Goal: Task Accomplishment & Management: Use online tool/utility

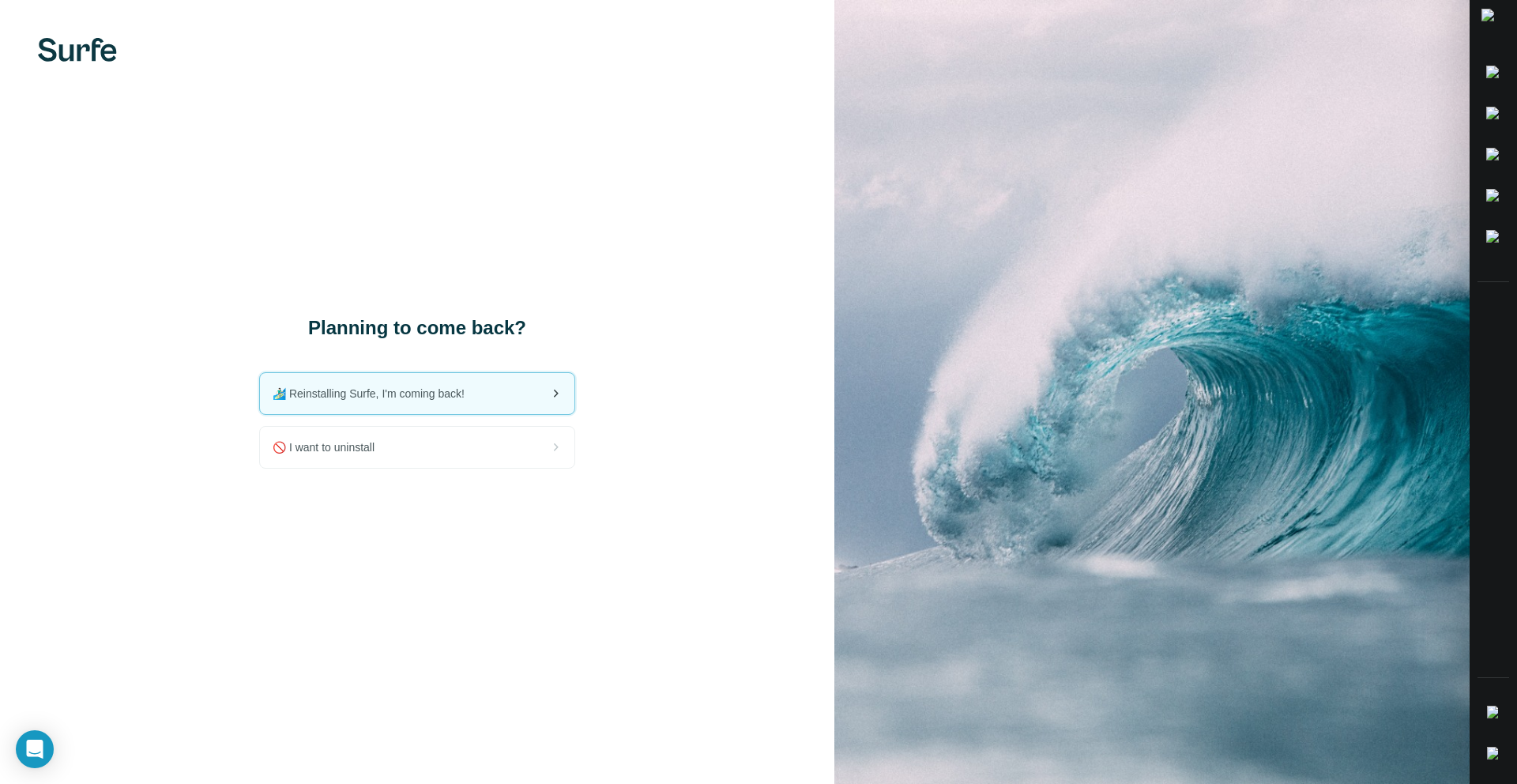
click at [472, 396] on span "🏄🏻‍♂️ Reinstalling Surfe, I'm coming back!" at bounding box center [375, 393] width 205 height 15
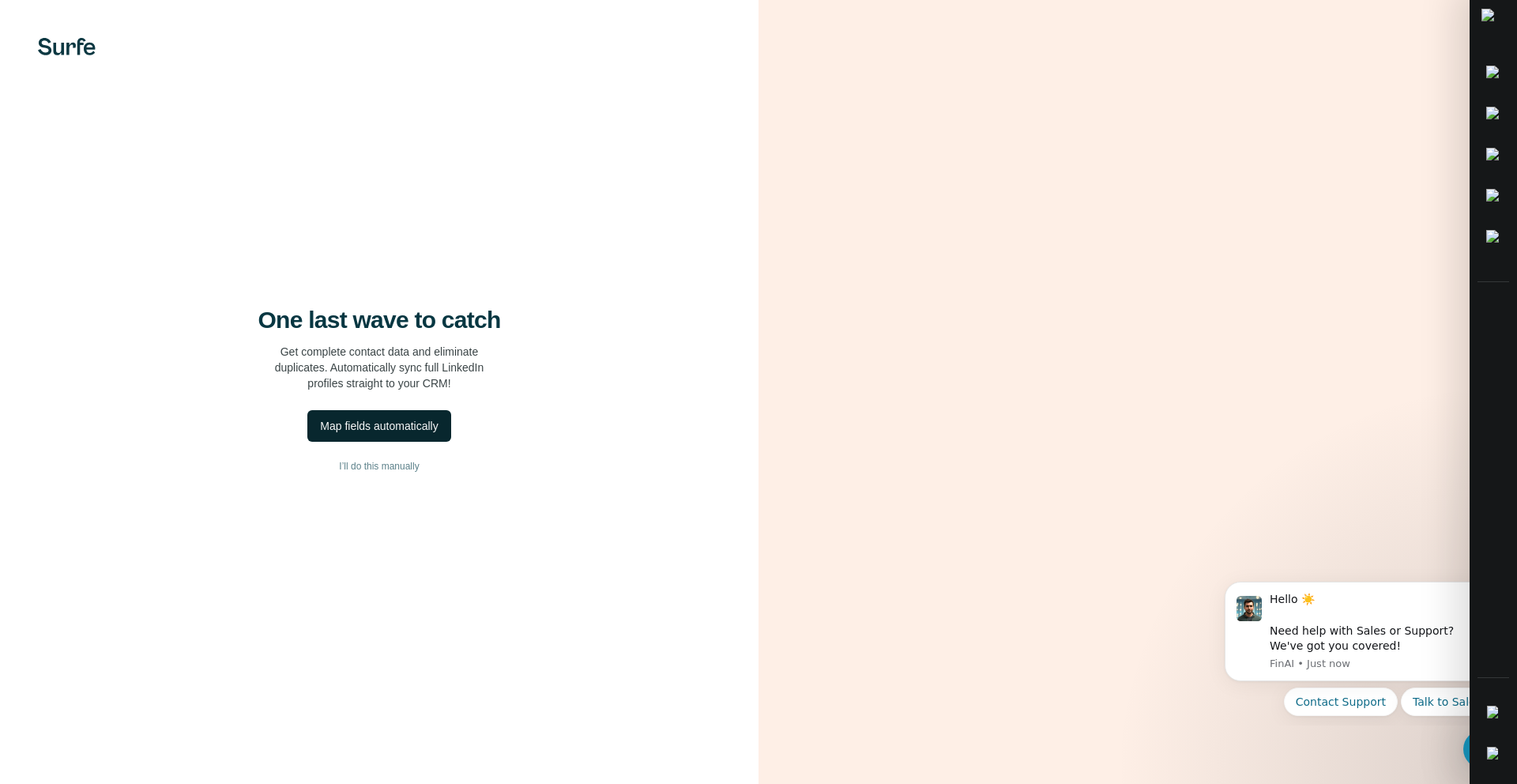
click at [426, 429] on div "Map fields automatically" at bounding box center [378, 425] width 118 height 15
click at [429, 428] on div "Map fields automatically" at bounding box center [378, 425] width 118 height 15
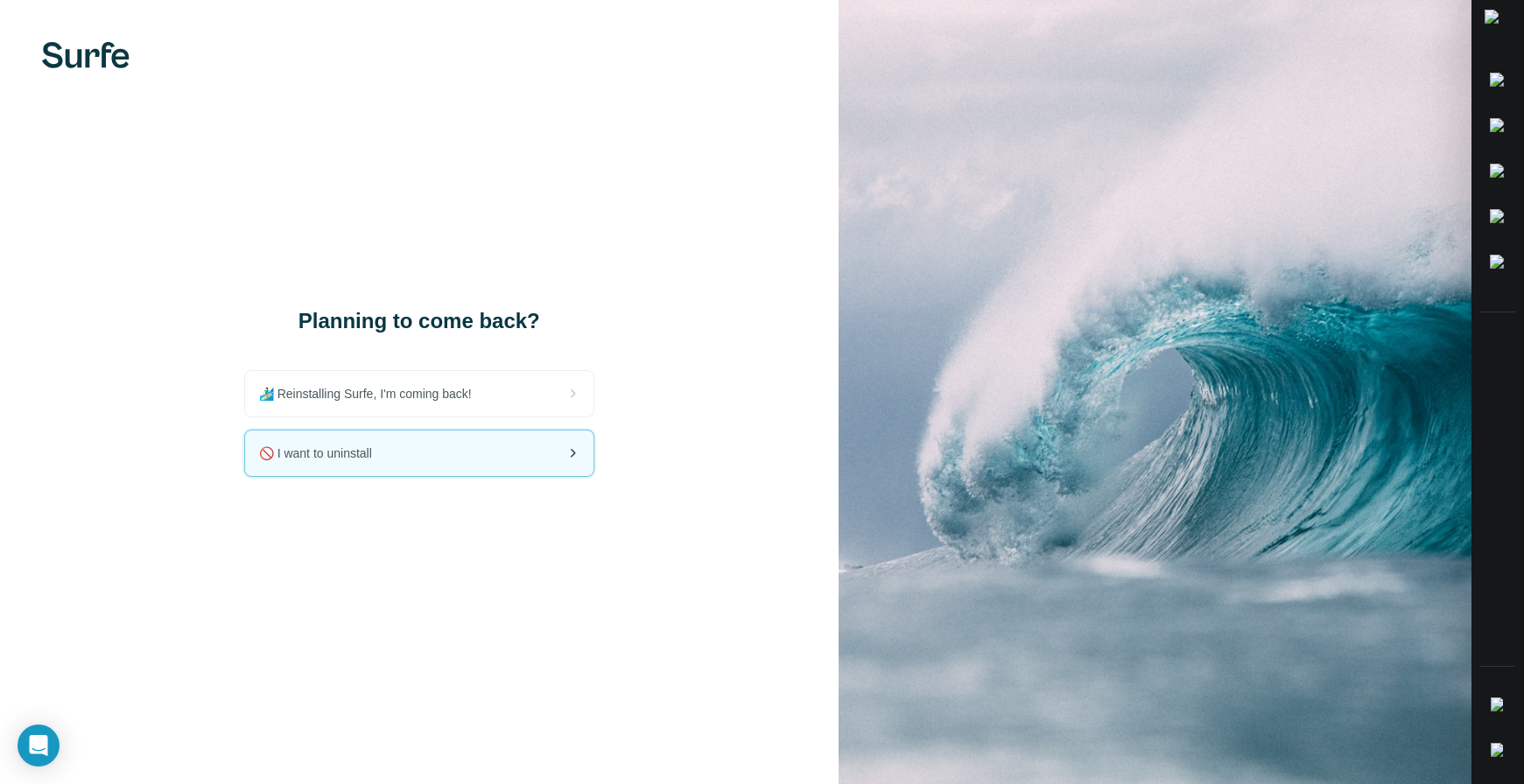
click at [526, 462] on div "🚫 I want to uninstall" at bounding box center [419, 453] width 348 height 46
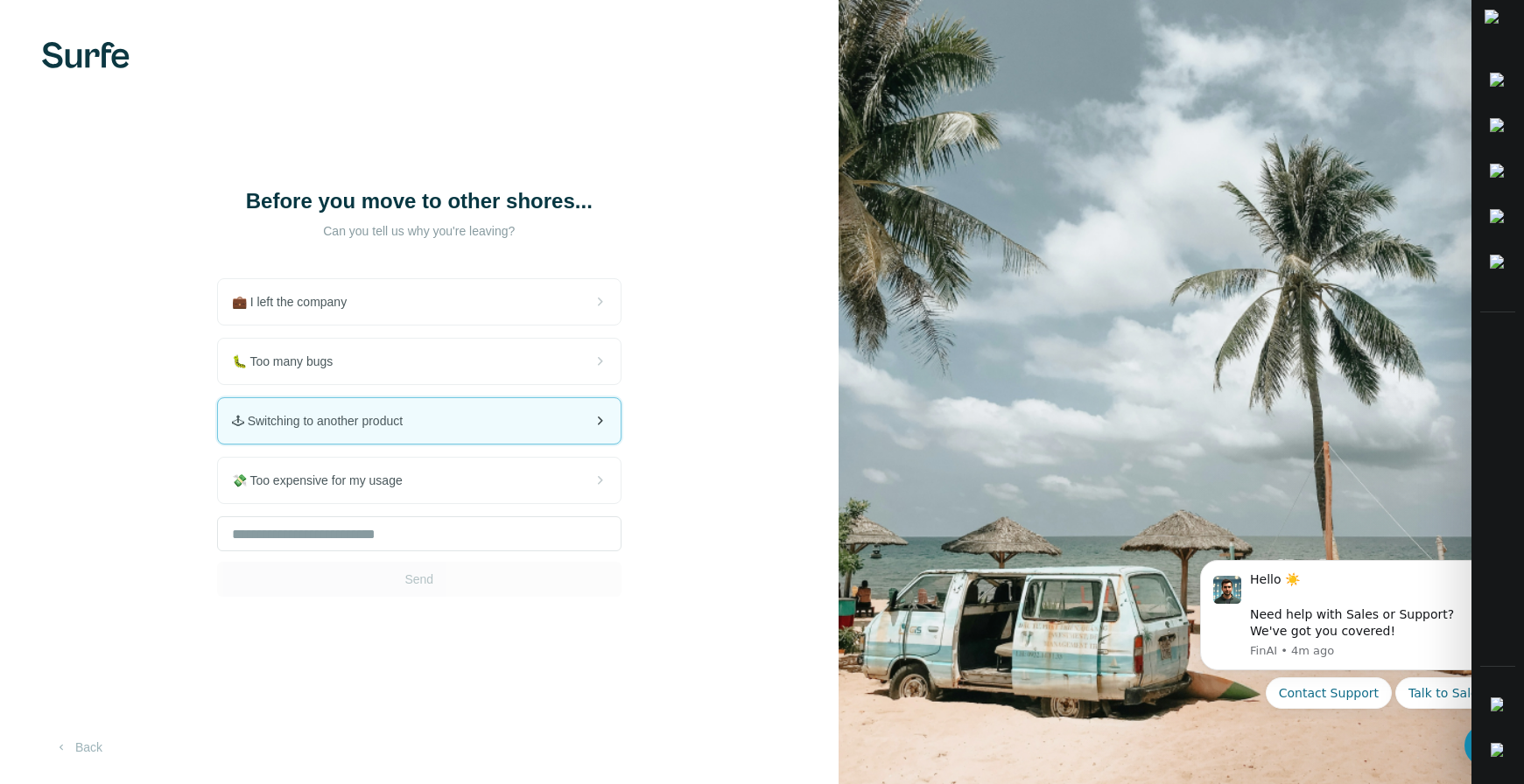
click at [416, 430] on span "🕹 Switching to another product" at bounding box center [324, 420] width 184 height 17
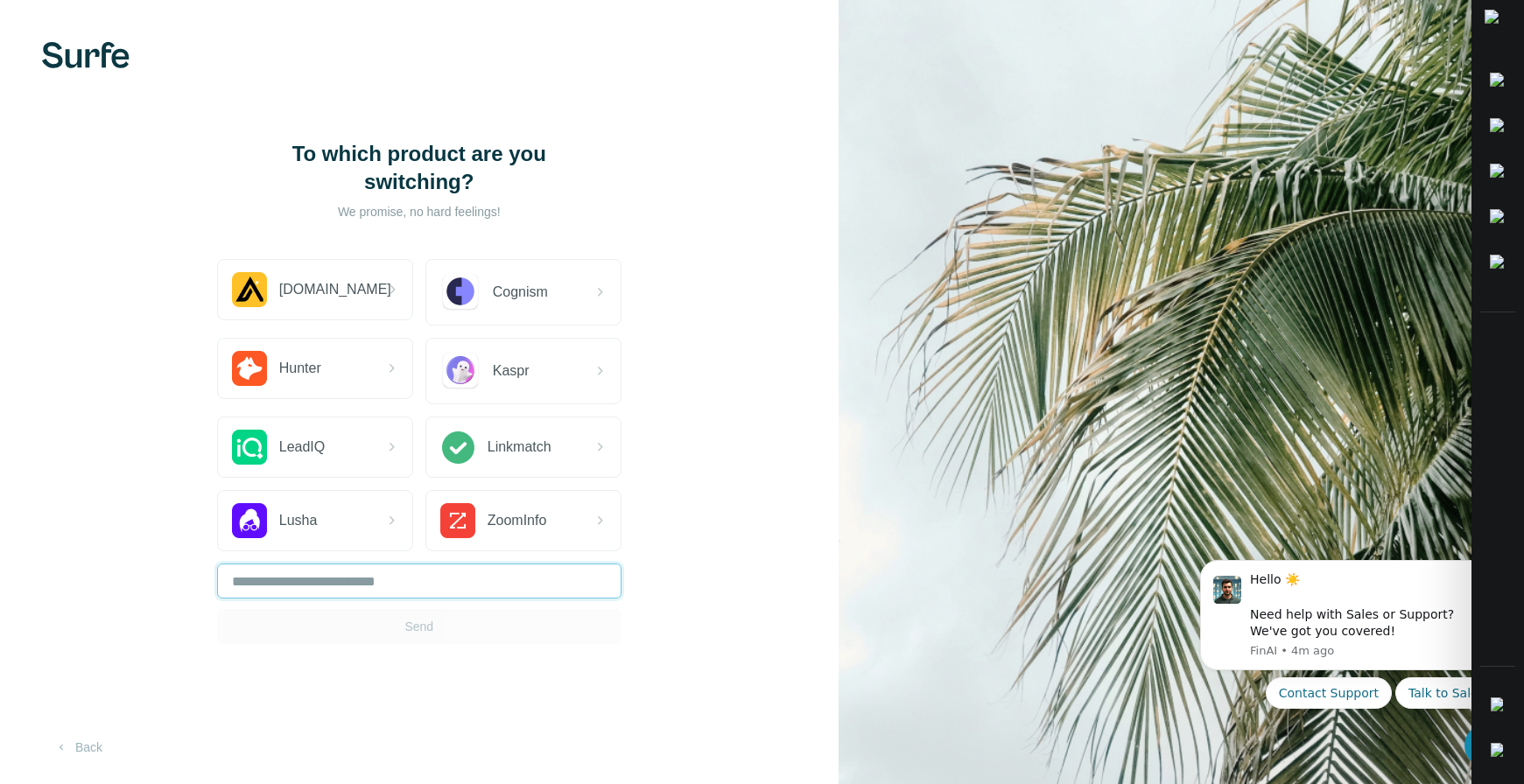
click at [407, 577] on input "text" at bounding box center [419, 581] width 405 height 35
click at [442, 647] on div "To which product are you switching? We promise, no hard feelings! Apollo.io Cog…" at bounding box center [419, 392] width 839 height 784
drag, startPoint x: 401, startPoint y: 590, endPoint x: 384, endPoint y: 583, distance: 18.4
click at [391, 586] on input "text" at bounding box center [419, 581] width 405 height 35
type input "***"
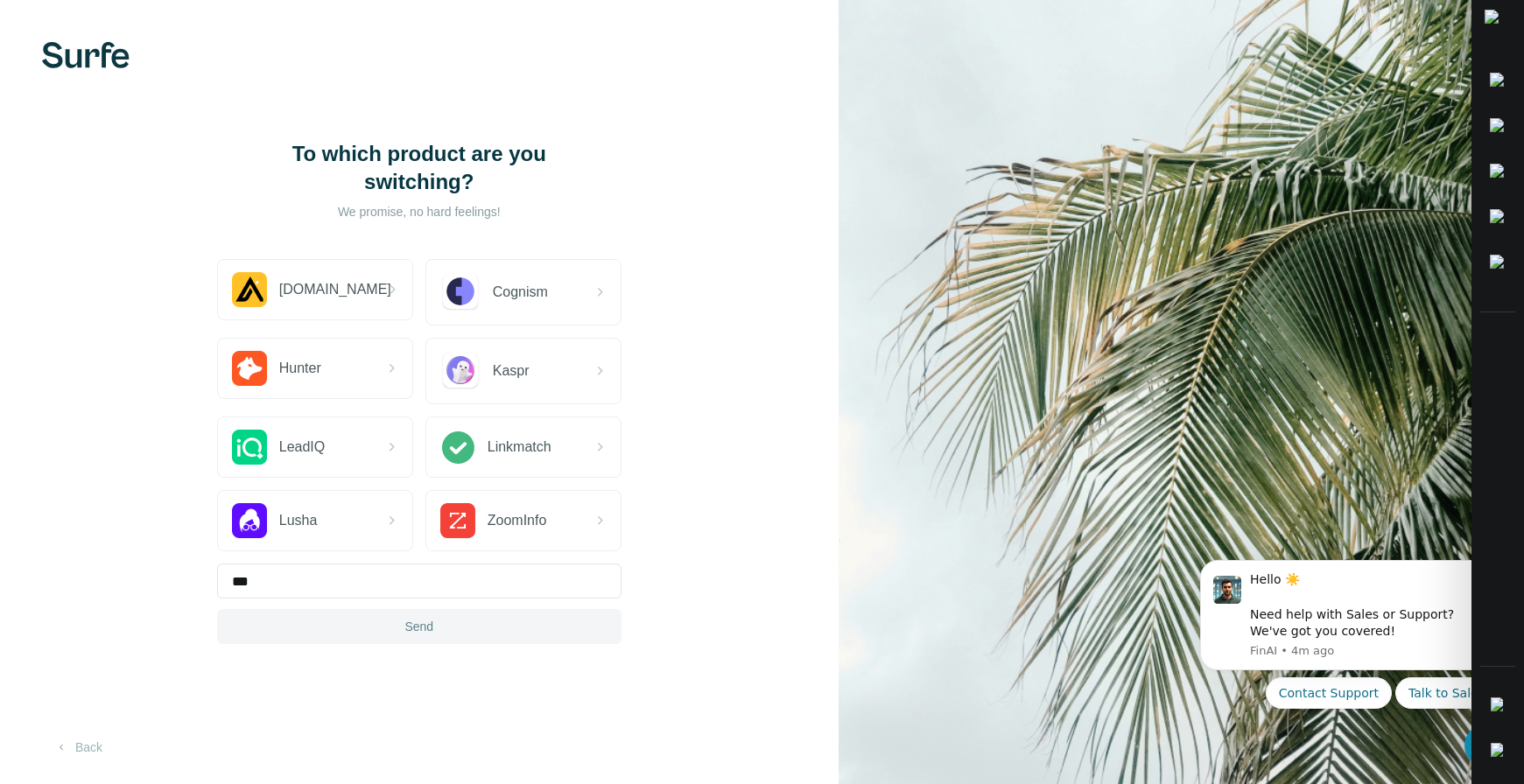
click at [423, 629] on span "Send" at bounding box center [419, 626] width 29 height 17
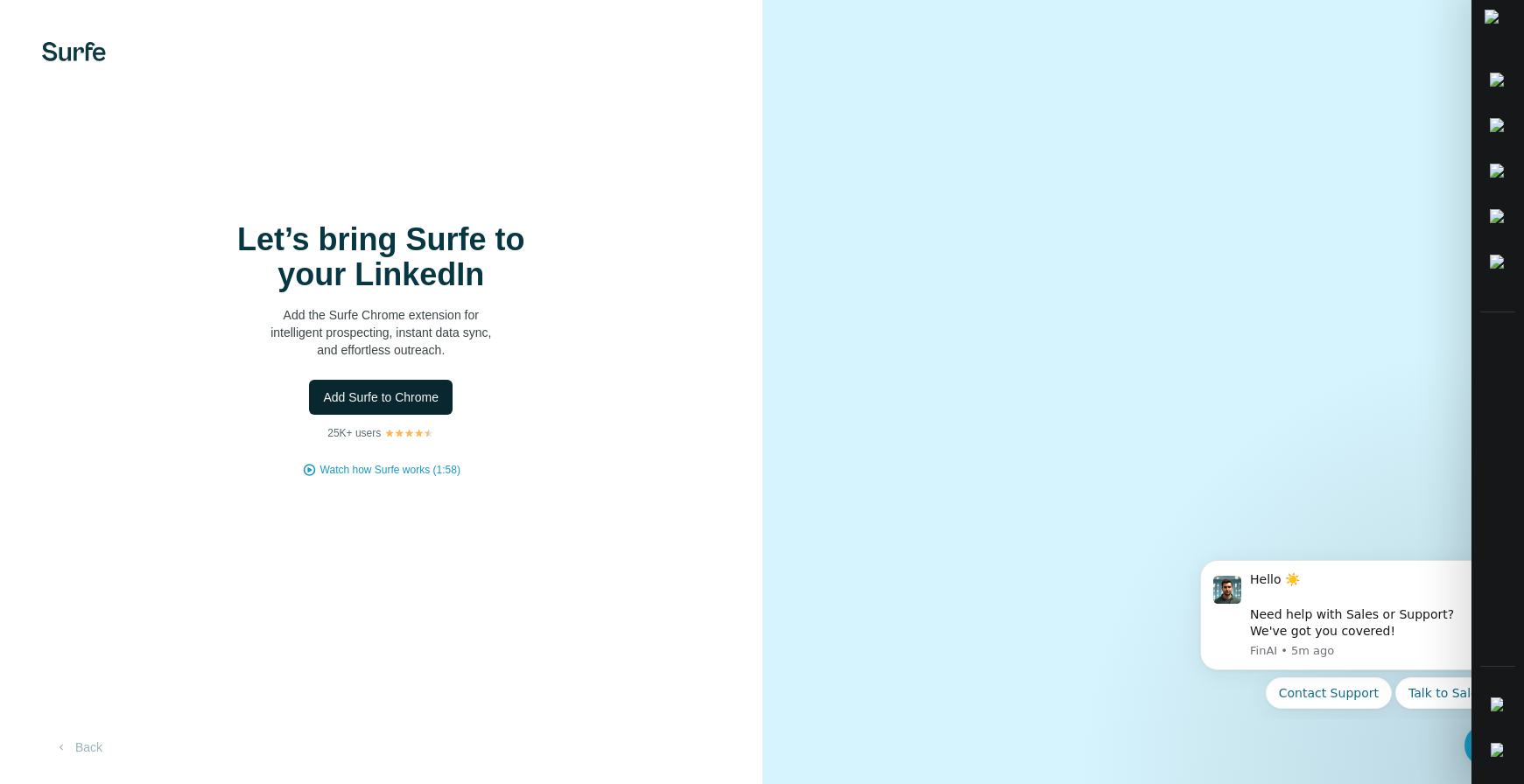
click at [420, 403] on span "Add Surfe to Chrome" at bounding box center [380, 396] width 115 height 17
